Goal: Transaction & Acquisition: Purchase product/service

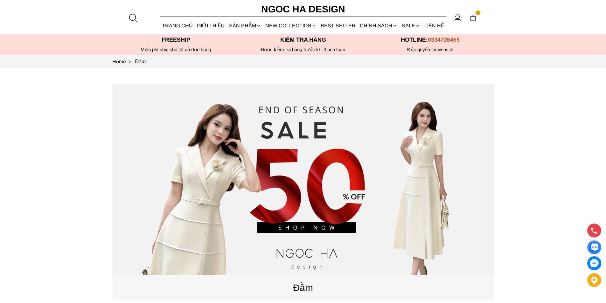
click at [134, 19] on div at bounding box center [133, 18] width 10 height 10
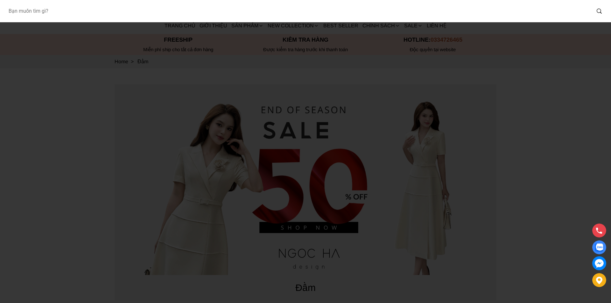
click at [121, 13] on input "Input search Bạn muốn tìm gì?" at bounding box center [297, 11] width 588 height 15
type input "A1052"
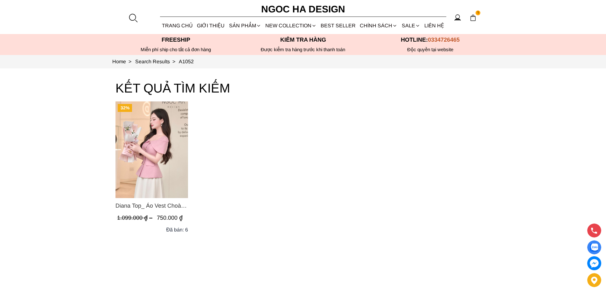
click at [162, 168] on img "Product image - Diana Top_ Áo Vest Choàng Vai Đính Cúc Màu Hồng A1052" at bounding box center [152, 150] width 73 height 97
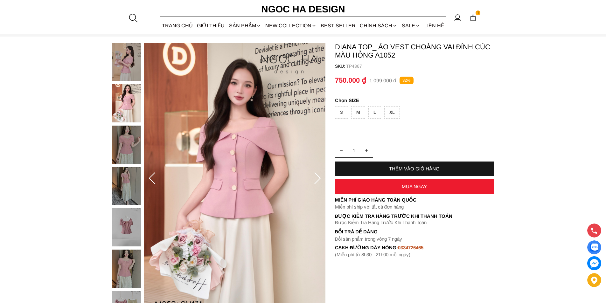
scroll to position [64, 0]
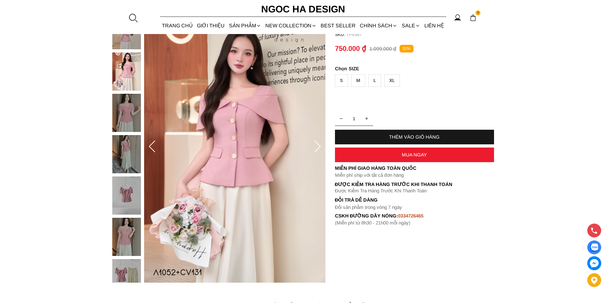
click at [127, 155] on div at bounding box center [128, 280] width 32 height 538
click at [125, 155] on img at bounding box center [126, 154] width 29 height 38
